Goal: Information Seeking & Learning: Learn about a topic

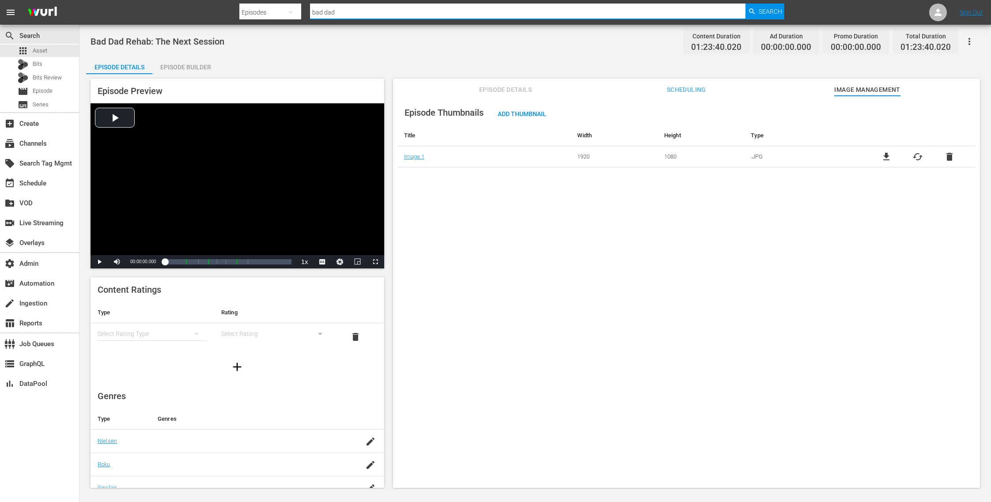
drag, startPoint x: 342, startPoint y: 11, endPoint x: 281, endPoint y: 2, distance: 62.0
click at [280, 3] on div "Search By Episodes Search ID, Title, Description, Keywords, or Category bad dad…" at bounding box center [511, 12] width 545 height 21
type input "wolf in sheeps"
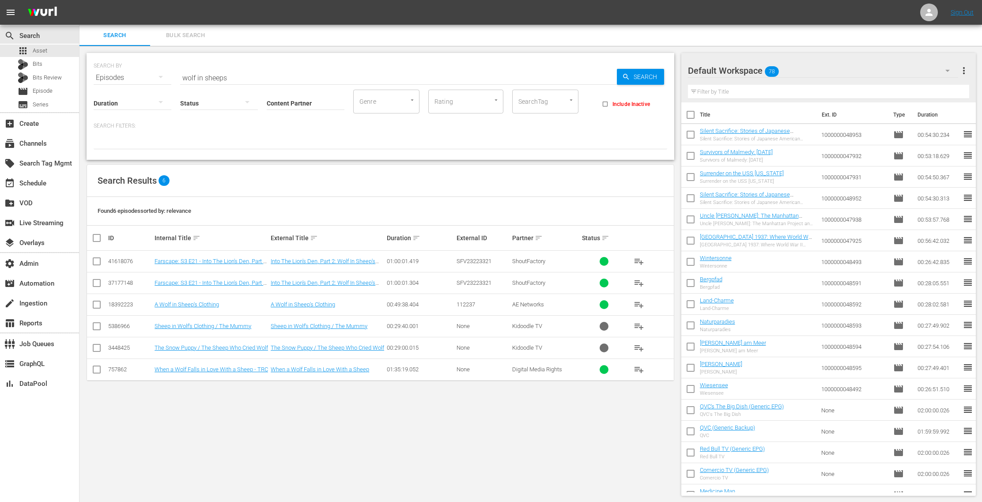
click at [288, 100] on input "Content Partner" at bounding box center [306, 104] width 78 height 32
click at [300, 134] on div "TV One, LLC (478)" at bounding box center [338, 127] width 129 height 21
type input "TV One, LLC (478)"
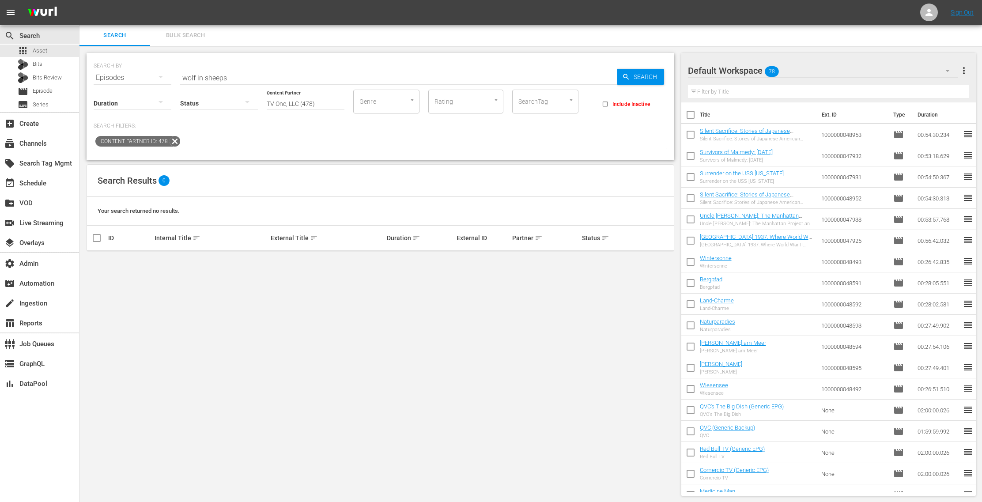
click at [234, 80] on input "wolf in sheeps" at bounding box center [398, 77] width 437 height 21
click at [219, 79] on input "wolf in" at bounding box center [398, 77] width 437 height 21
click at [164, 79] on icon "button" at bounding box center [160, 77] width 11 height 11
click at [132, 166] on div "Assets" at bounding box center [121, 165] width 35 height 14
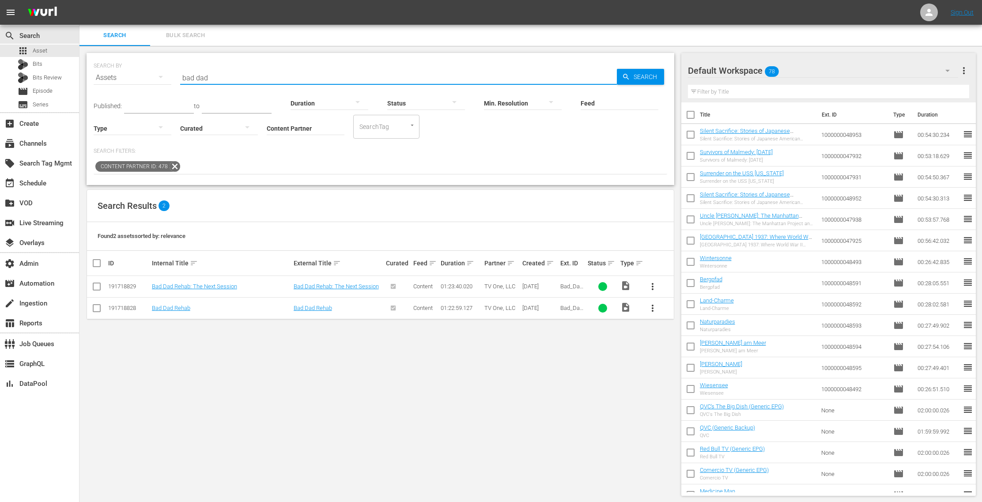
drag, startPoint x: 242, startPoint y: 77, endPoint x: 143, endPoint y: 64, distance: 99.7
click at [143, 64] on div "SEARCH BY Search By Assets Search ID, Title, Description, Keywords, or Category…" at bounding box center [380, 73] width 573 height 32
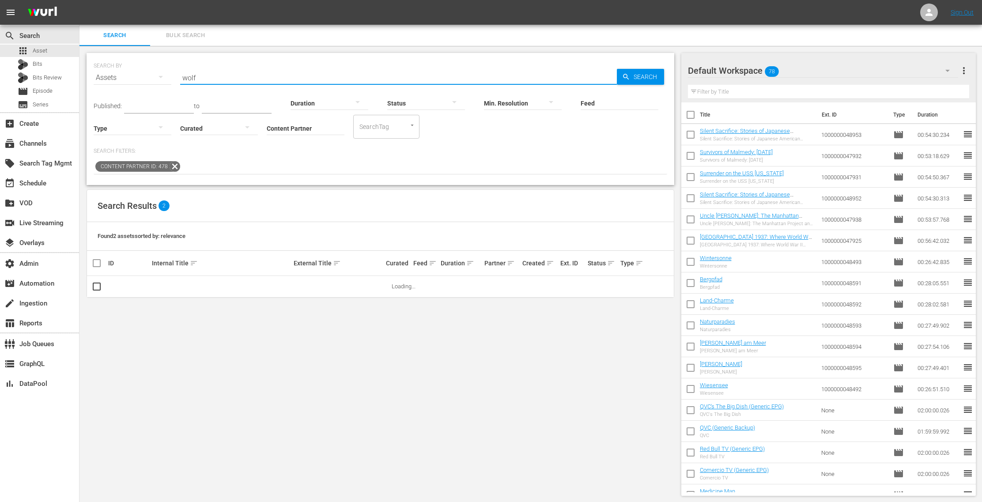
type input "wolf"
click at [292, 136] on input "Content Partner" at bounding box center [306, 129] width 78 height 32
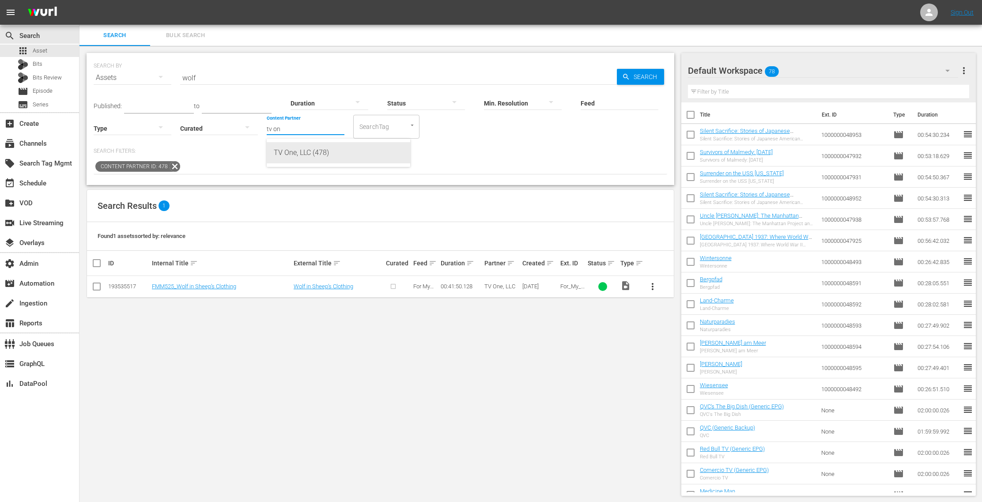
click at [314, 148] on div "TV One, LLC (478)" at bounding box center [338, 152] width 129 height 21
type input "TV One, LLC (478)"
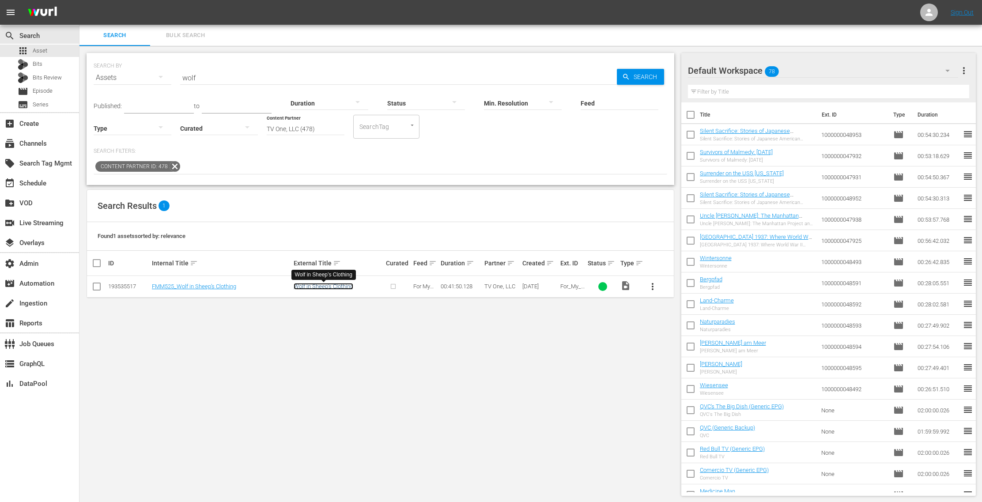
click at [329, 287] on link "Wolf in Sheep’s Clothing" at bounding box center [324, 286] width 60 height 7
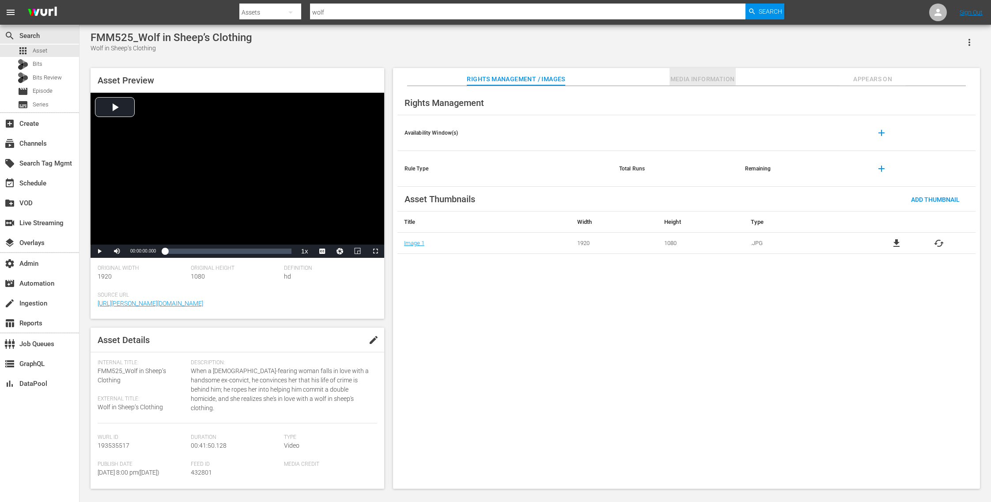
click at [721, 79] on span "Media Information" at bounding box center [702, 79] width 66 height 11
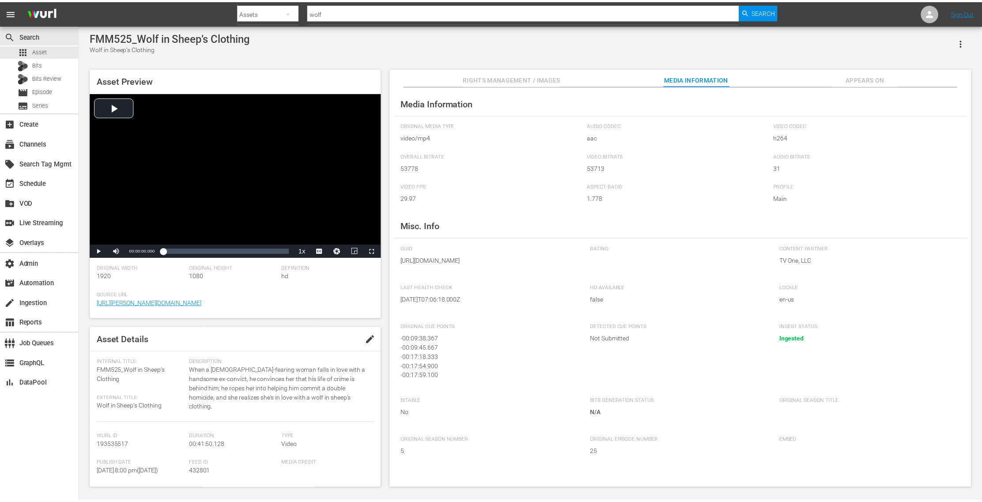
scroll to position [1, 0]
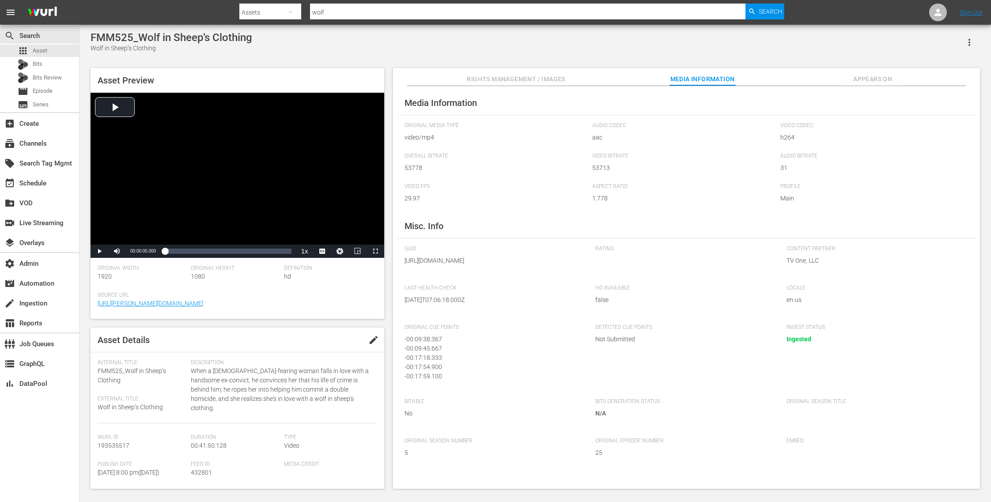
click at [509, 76] on span "Rights Management / Images" at bounding box center [516, 79] width 98 height 11
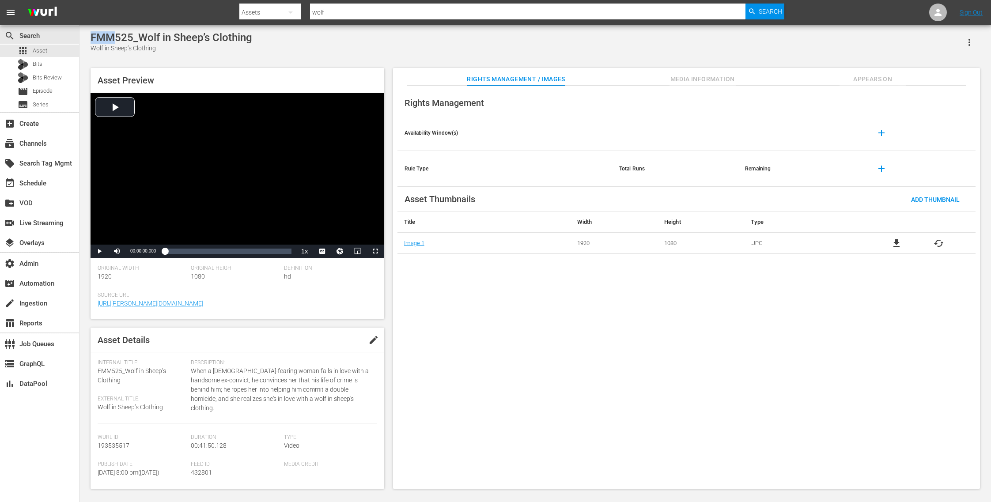
drag, startPoint x: 117, startPoint y: 38, endPoint x: 86, endPoint y: 38, distance: 31.3
click at [86, 38] on div "FMM525_Wolf in Sheep’s Clothing Wolf in Sheep’s Clothing Asset Preview Video Pl…" at bounding box center [535, 257] width 898 height 453
copy div "FMM"
drag, startPoint x: 331, startPoint y: 9, endPoint x: 303, endPoint y: 10, distance: 27.8
click at [303, 10] on div "Search By Assets Search ID, Title, Description, Keywords, or Category wolf Sear…" at bounding box center [511, 12] width 545 height 21
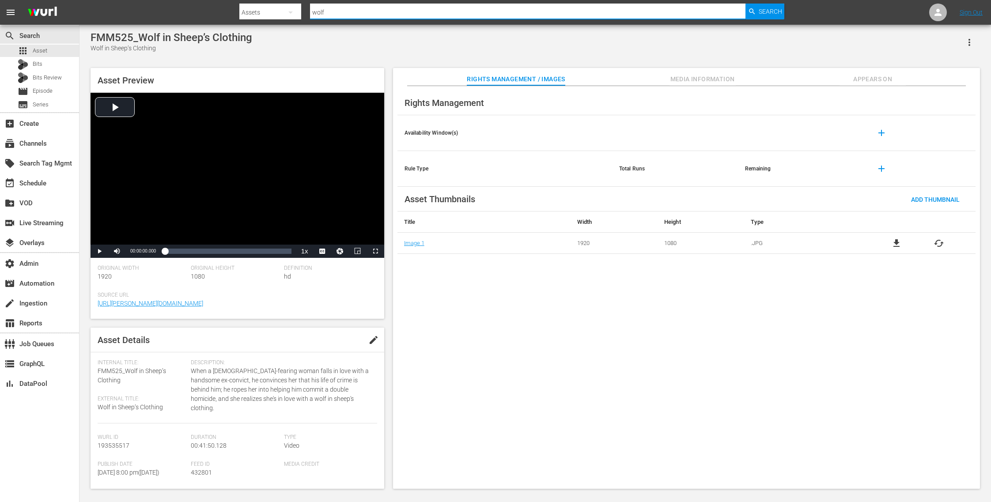
paste input "FMM"
type input "FMM"
click at [759, 12] on span "Search" at bounding box center [769, 12] width 23 height 16
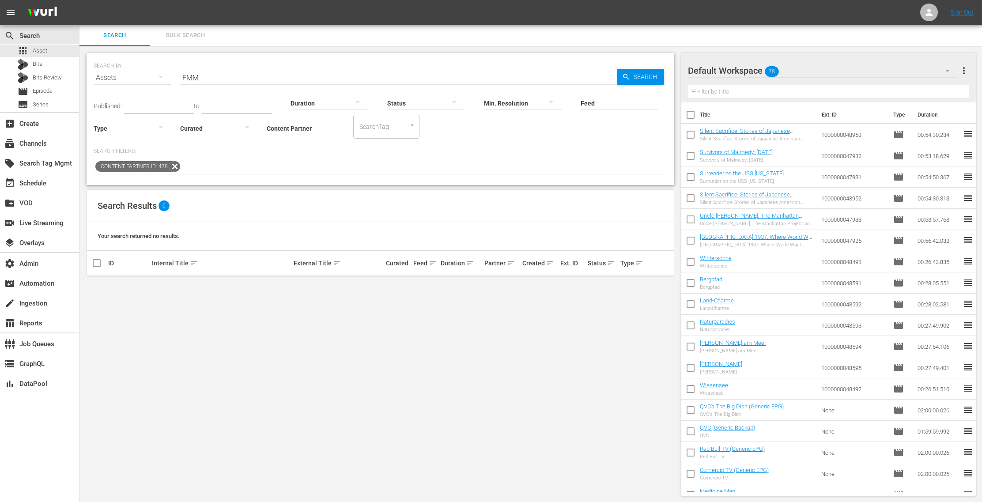
click at [313, 125] on input "Content Partner" at bounding box center [306, 129] width 78 height 32
click at [339, 154] on div "TV One, LLC (478)" at bounding box center [338, 152] width 129 height 21
type input "TV One, LLC (478)"
click at [645, 80] on span "Search" at bounding box center [647, 77] width 34 height 16
drag, startPoint x: 230, startPoint y: 79, endPoint x: 159, endPoint y: 73, distance: 71.8
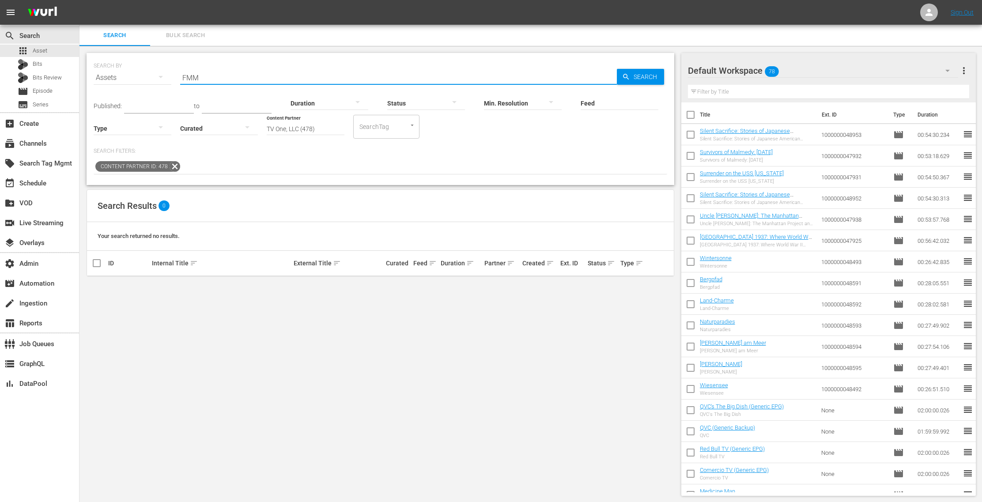
click at [159, 73] on div "SEARCH BY Search By Assets Search ID, Title, Description, Keywords, or Category…" at bounding box center [380, 73] width 573 height 32
type input "wolf"
drag, startPoint x: 214, startPoint y: 73, endPoint x: 107, endPoint y: 64, distance: 107.6
click at [106, 64] on div "SEARCH BY Search By Assets Search ID, Title, Description, Keywords, or Category…" at bounding box center [380, 73] width 573 height 32
drag, startPoint x: 200, startPoint y: 78, endPoint x: 156, endPoint y: 75, distance: 44.2
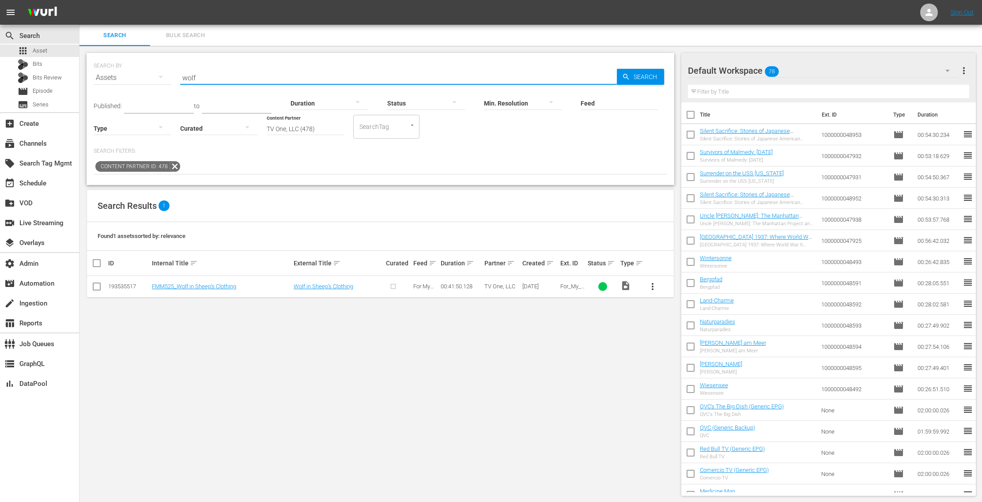
click at [156, 75] on div "SEARCH BY Search By Assets Search ID, Title, Description, Keywords, or Category…" at bounding box center [380, 73] width 573 height 32
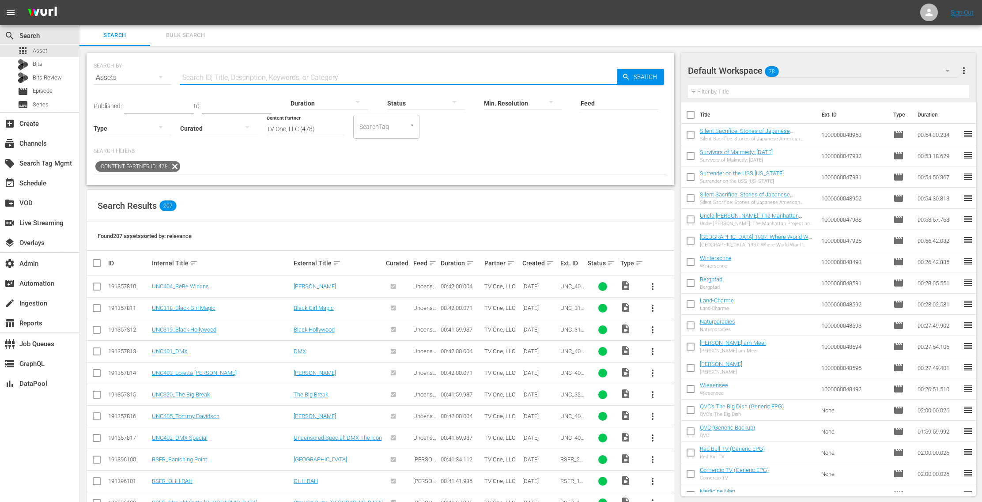
click at [257, 72] on input "text" at bounding box center [398, 77] width 437 height 21
type input "wolf"
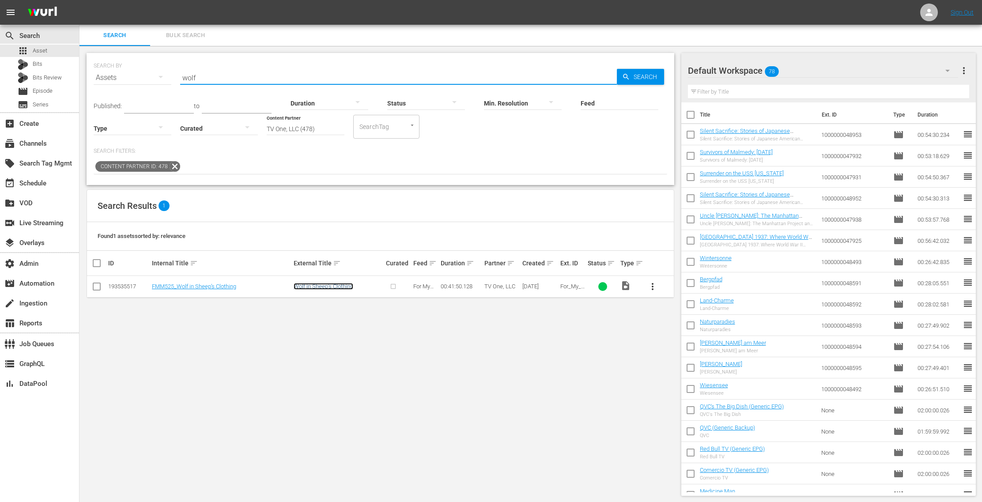
click at [340, 288] on link "Wolf in Sheep’s Clothing" at bounding box center [324, 286] width 60 height 7
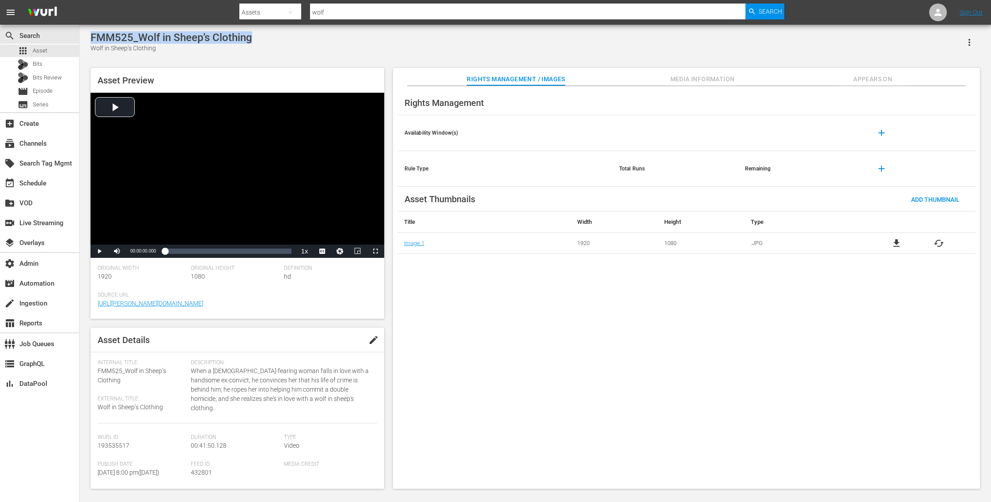
drag, startPoint x: 267, startPoint y: 40, endPoint x: 85, endPoint y: 38, distance: 181.9
click at [85, 38] on div "FMM525_Wolf in Sheep’s Clothing Wolf in Sheep’s Clothing Asset Preview Video Pl…" at bounding box center [534, 258] width 911 height 466
drag, startPoint x: 163, startPoint y: 52, endPoint x: 85, endPoint y: 50, distance: 78.1
click at [85, 50] on div "FMM525_Wolf in Sheep’s Clothing Wolf in Sheep’s Clothing Asset Preview Video Pl…" at bounding box center [534, 258] width 911 height 466
copy div "Wolf in Sheep’s Clothing"
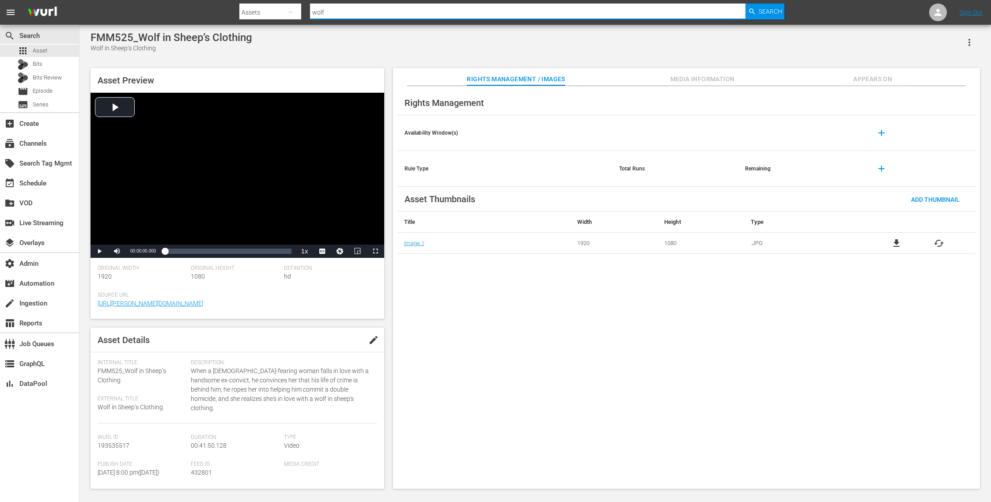
drag, startPoint x: 343, startPoint y: 14, endPoint x: 272, endPoint y: -4, distance: 73.3
click at [272, 0] on html "menu Search By Assets Search ID, Title, Description, Keywords, or Category wolf…" at bounding box center [495, 251] width 991 height 502
type input "fatal attraction"
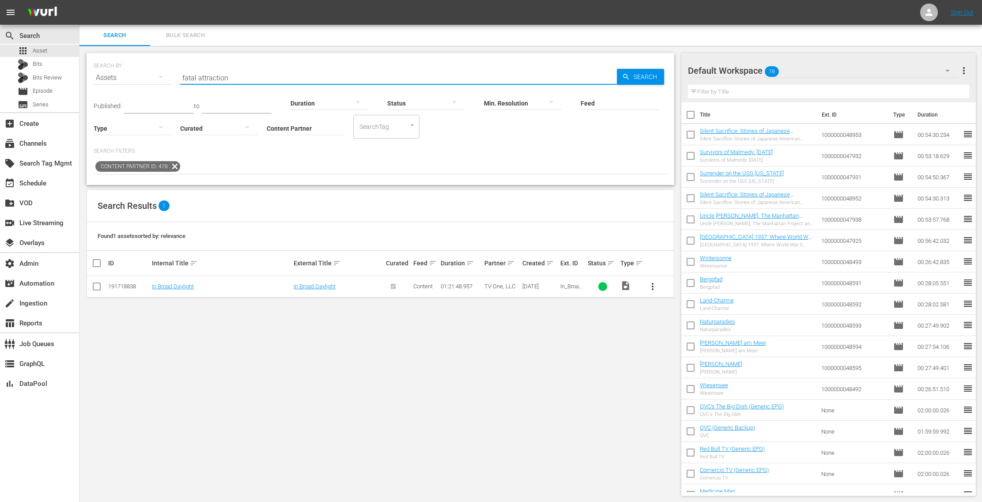
drag, startPoint x: 240, startPoint y: 80, endPoint x: 200, endPoint y: 76, distance: 40.8
click at [200, 76] on input "fatal attraction" at bounding box center [398, 77] width 437 height 21
drag, startPoint x: 206, startPoint y: 83, endPoint x: 126, endPoint y: 63, distance: 82.6
click at [126, 63] on div "SEARCH BY Search By Assets Search ID, Title, Description, Keywords, or Category…" at bounding box center [380, 73] width 573 height 32
type input "attraction"
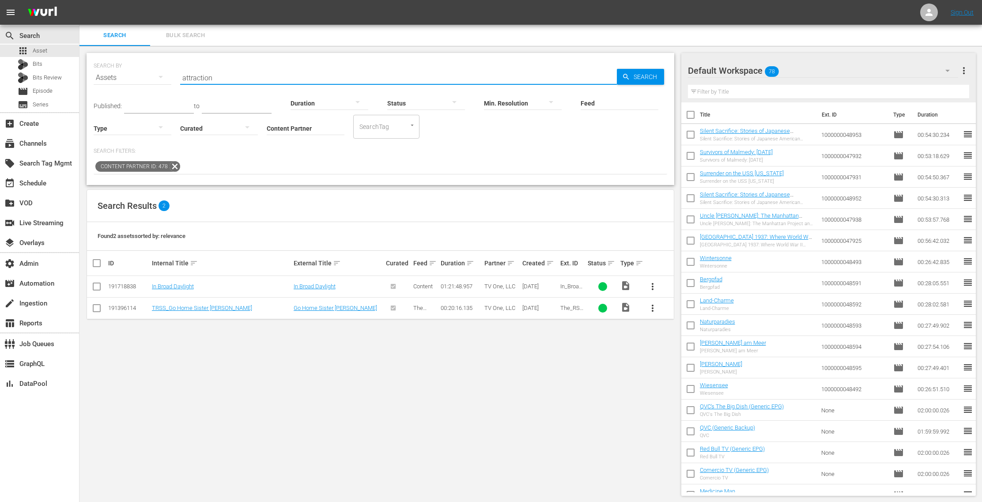
drag, startPoint x: 222, startPoint y: 78, endPoint x: 147, endPoint y: 69, distance: 74.7
click at [147, 69] on div "SEARCH BY Search By Assets Search ID, Title, Description, Keywords, or Category…" at bounding box center [380, 73] width 573 height 32
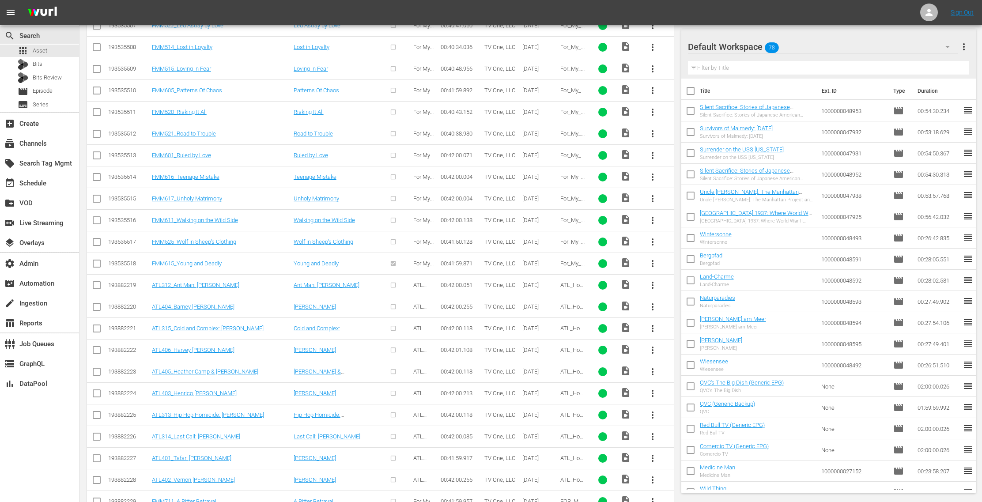
scroll to position [3346, 0]
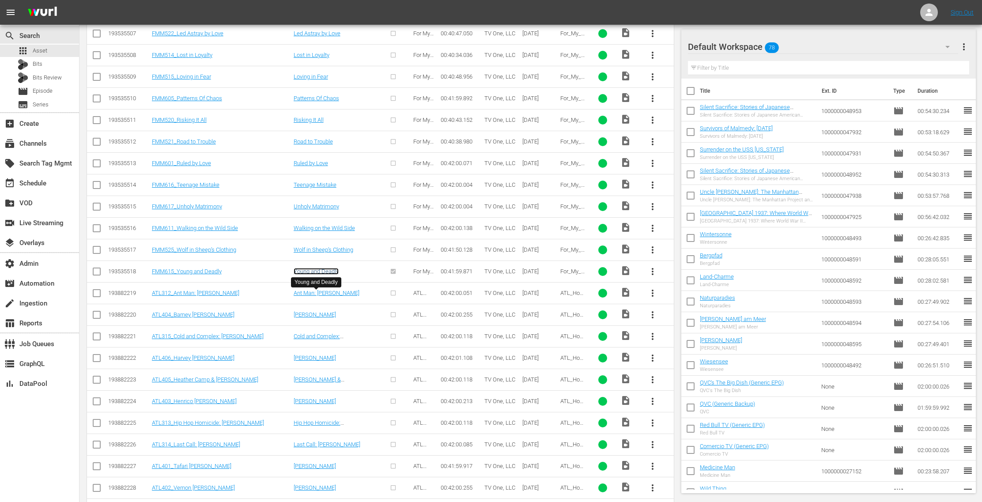
click at [331, 275] on link "Young and Deadly" at bounding box center [316, 271] width 45 height 7
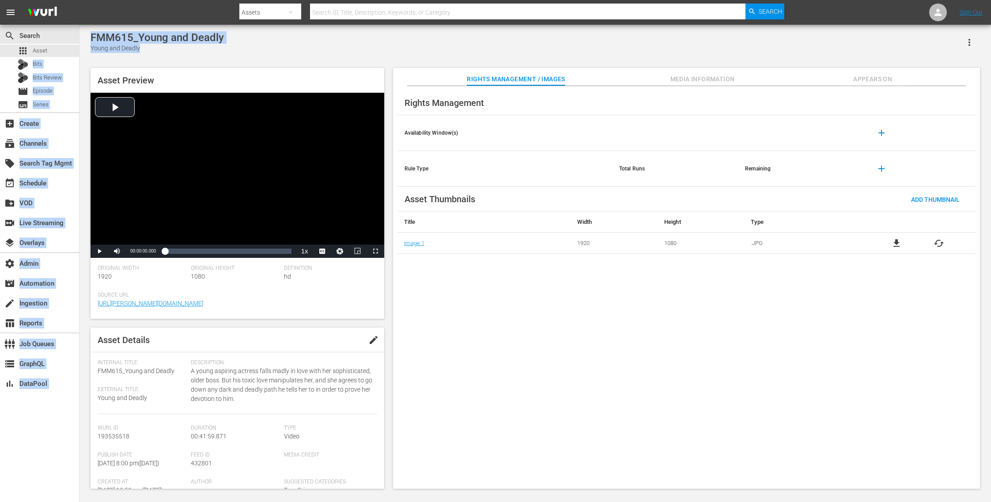
drag, startPoint x: 58, startPoint y: 50, endPoint x: 185, endPoint y: 53, distance: 127.6
click at [185, 0] on div "search Search apps Asset Bits Bits Review movie Episode subtitles Series add_bo…" at bounding box center [534, 0] width 911 height 0
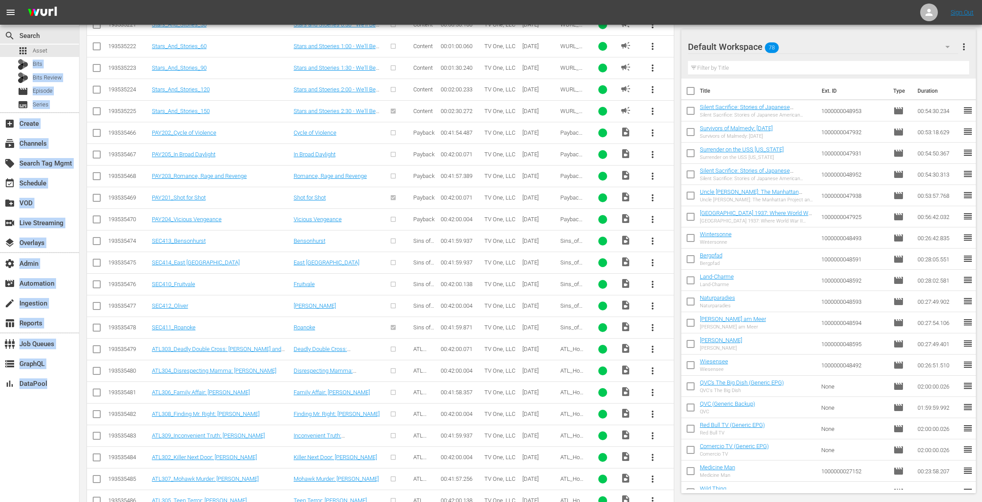
scroll to position [2861, 0]
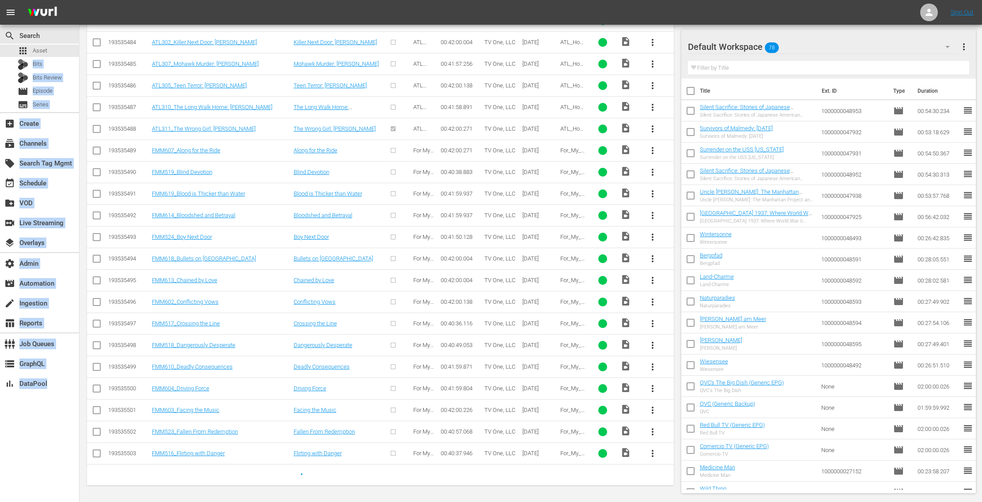
click at [325, 409] on link "Facing the Music" at bounding box center [315, 410] width 43 height 7
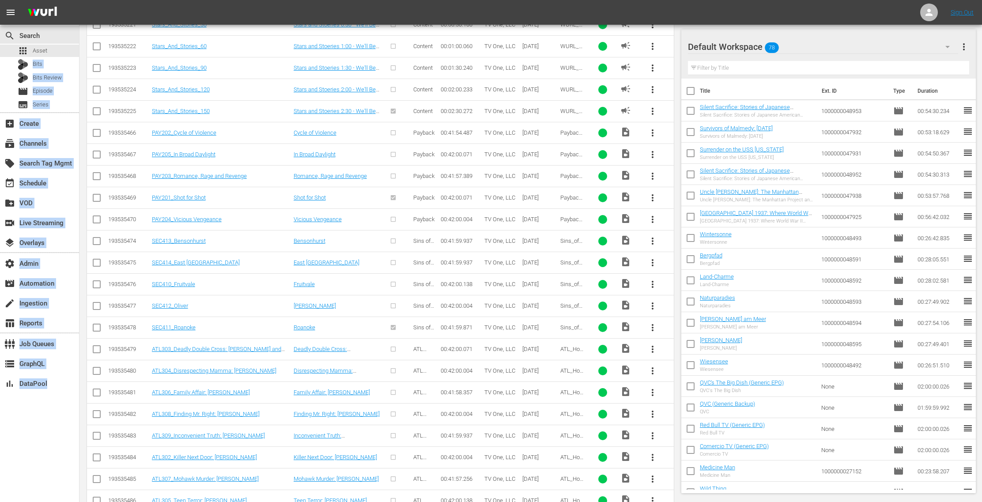
scroll to position [2861, 0]
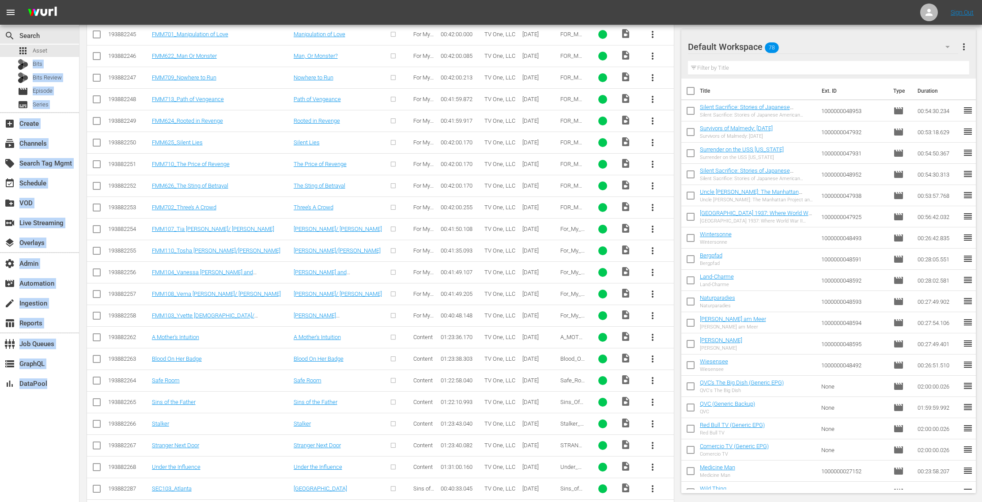
scroll to position [4164, 0]
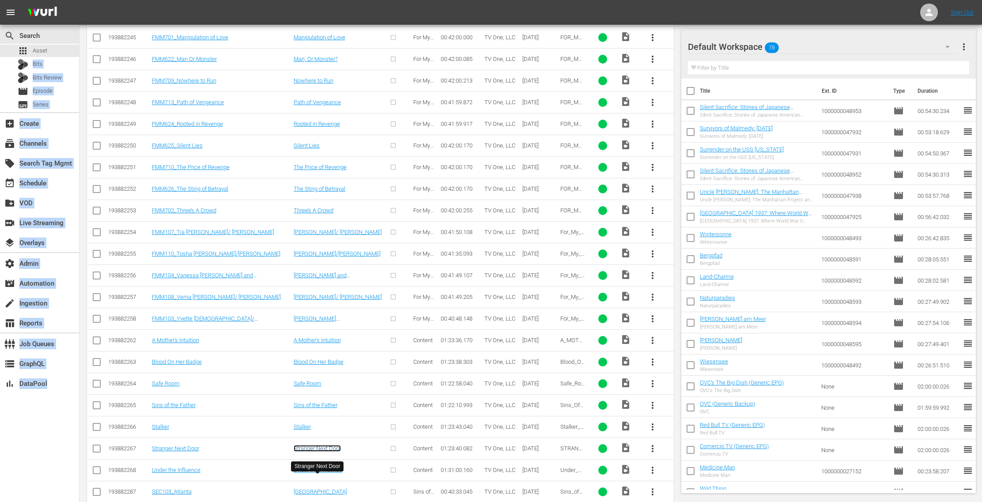
click at [329, 452] on link "Stranger Next Door" at bounding box center [317, 448] width 47 height 7
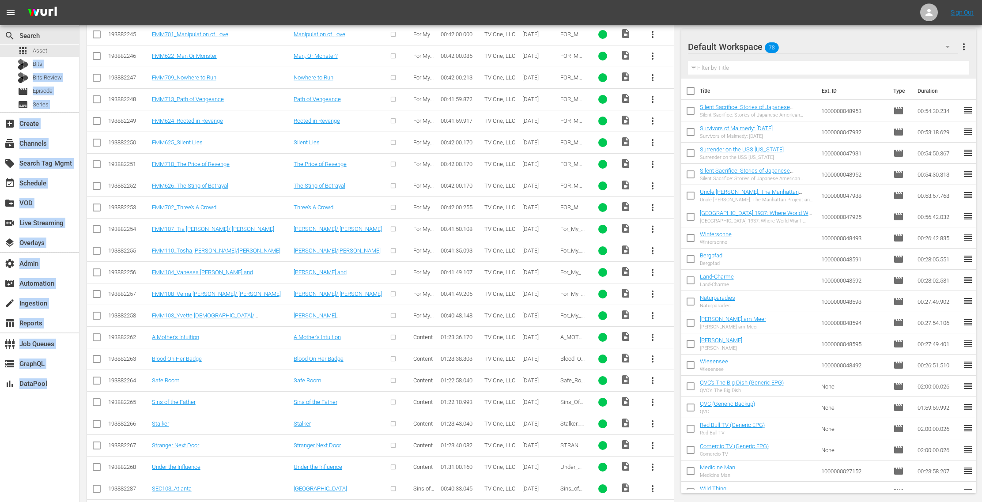
scroll to position [4298, 0]
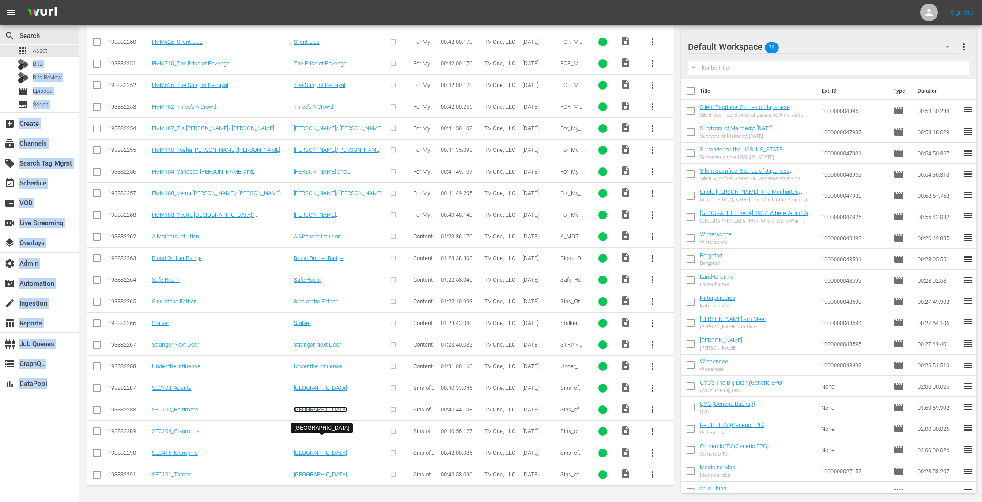
click at [307, 410] on link "[GEOGRAPHIC_DATA]" at bounding box center [320, 409] width 53 height 7
